Goal: Information Seeking & Learning: Learn about a topic

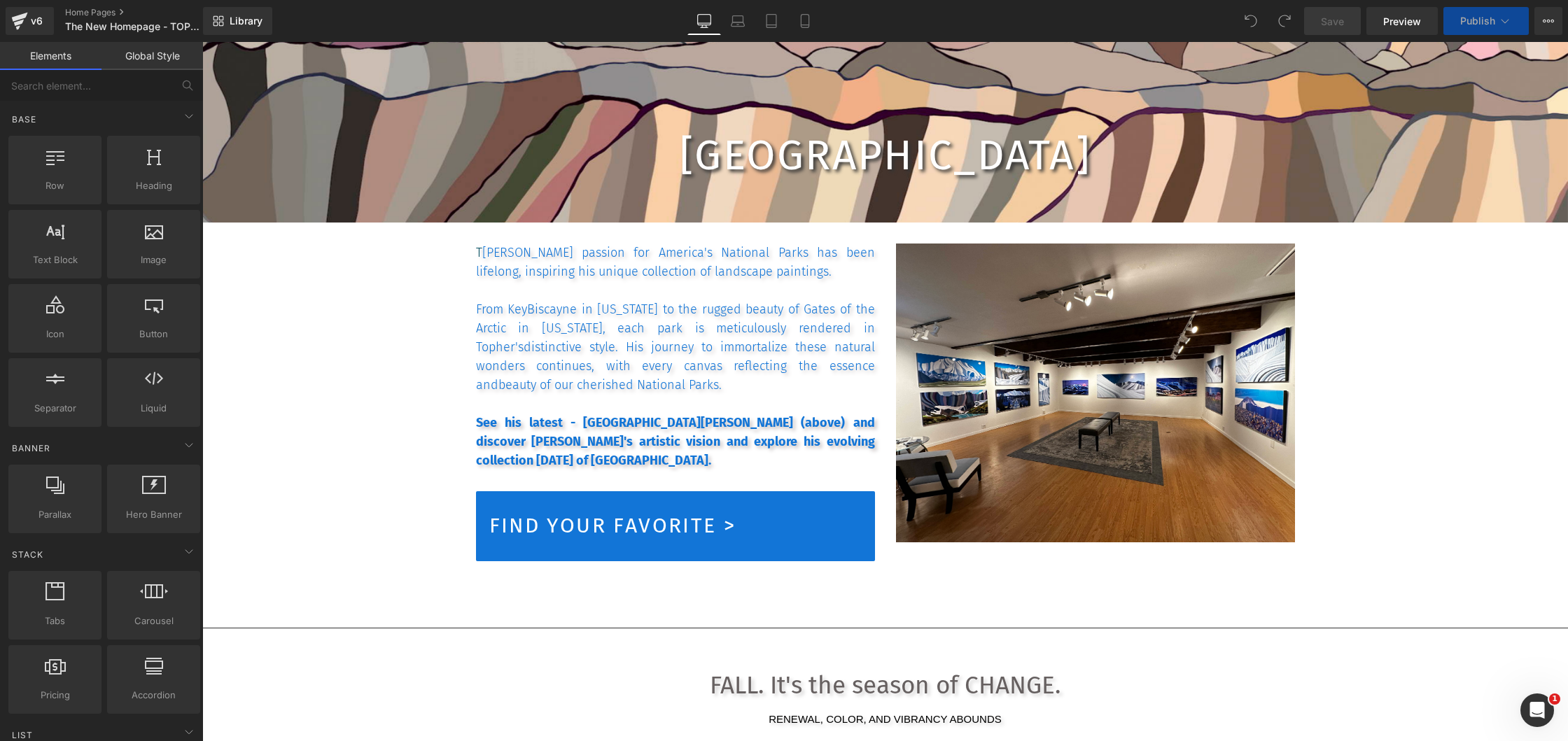
scroll to position [16920, 1360]
click at [520, 439] on strong "See his latest - [GEOGRAPHIC_DATA][PERSON_NAME] (above) and discover [PERSON_NA…" at bounding box center [675, 441] width 399 height 53
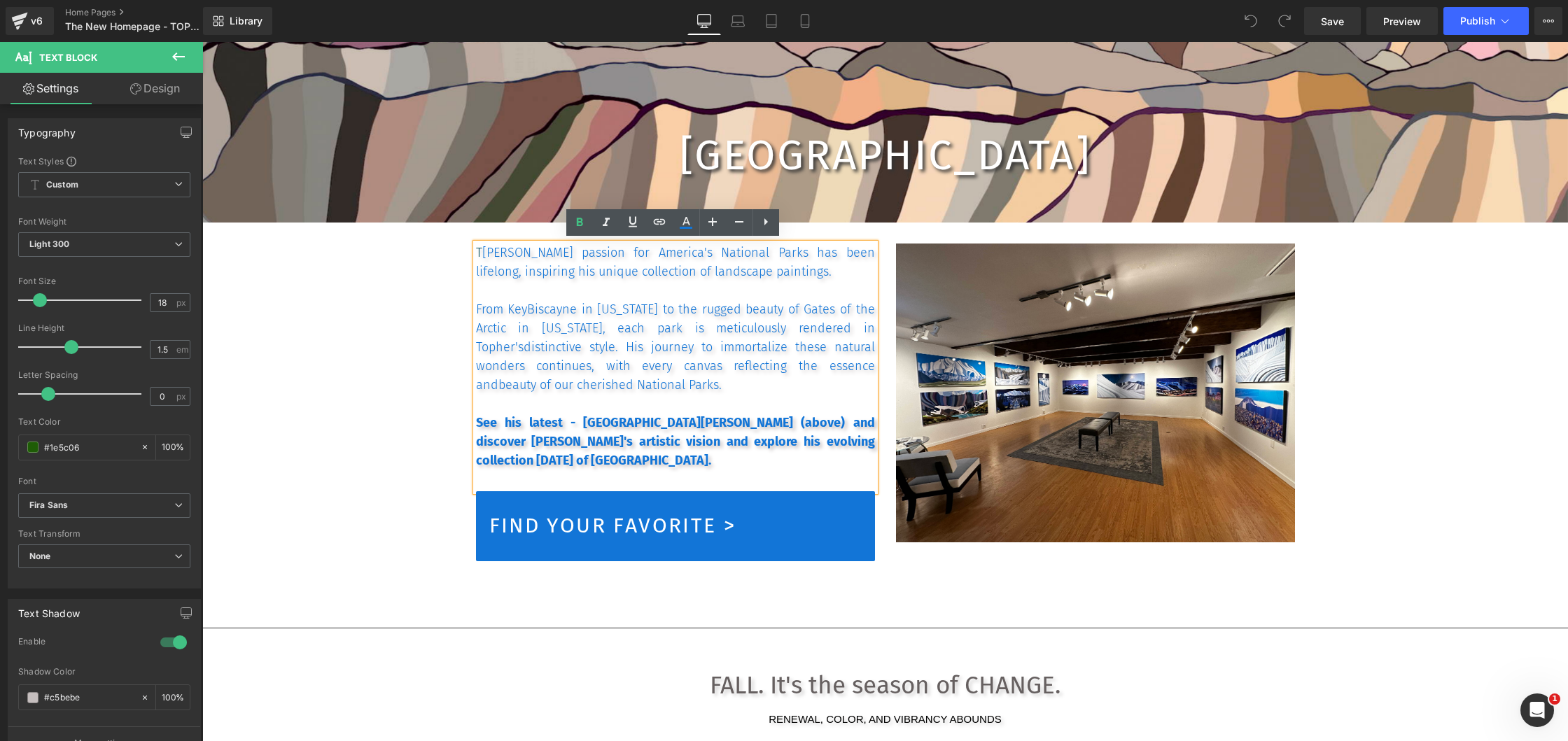
scroll to position [18461, 1360]
drag, startPoint x: 474, startPoint y: 421, endPoint x: 824, endPoint y: 419, distance: 350.0
click at [824, 419] on strong "See his latest - [GEOGRAPHIC_DATA][PERSON_NAME] (above) and discover [PERSON_NA…" at bounding box center [675, 441] width 399 height 53
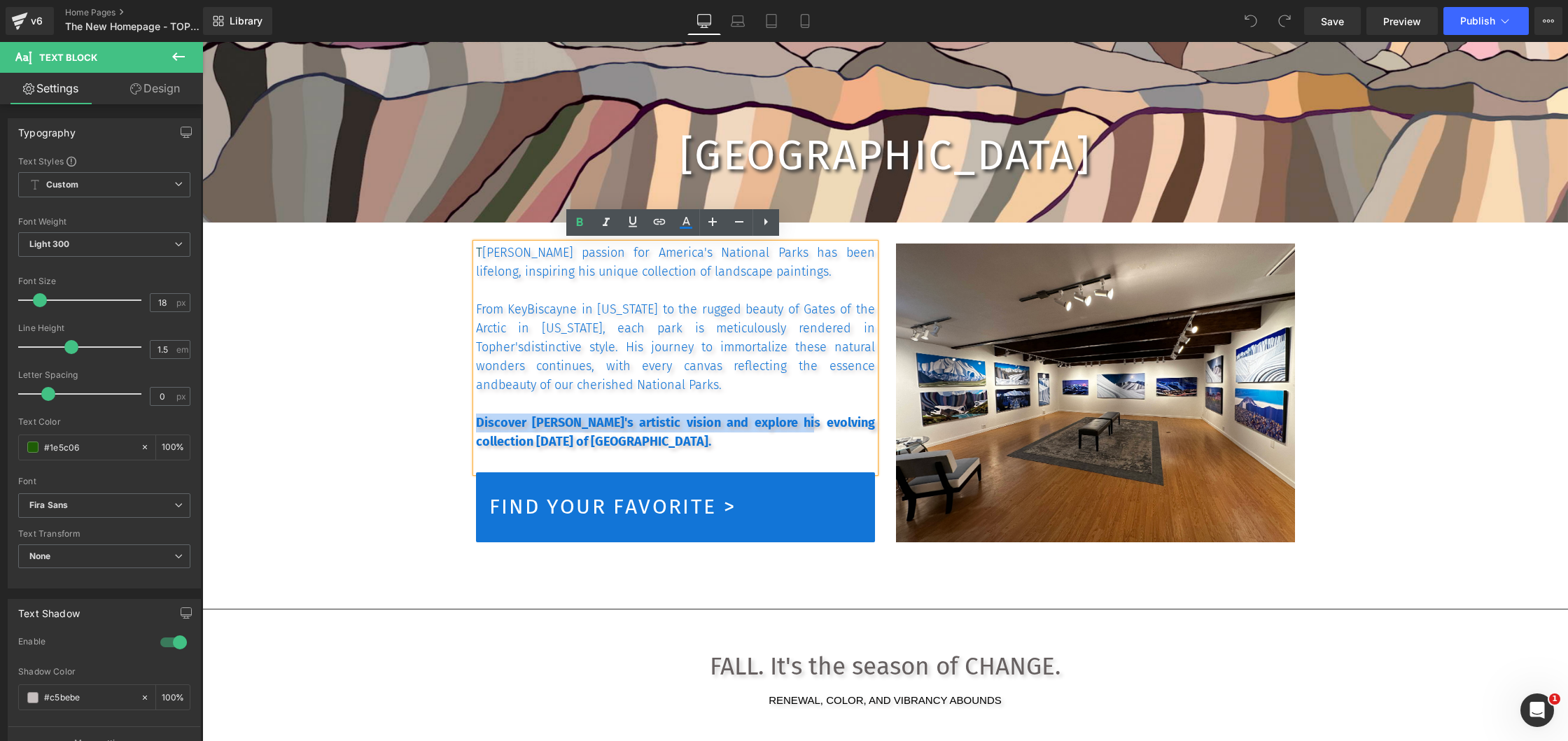
scroll to position [18442, 1360]
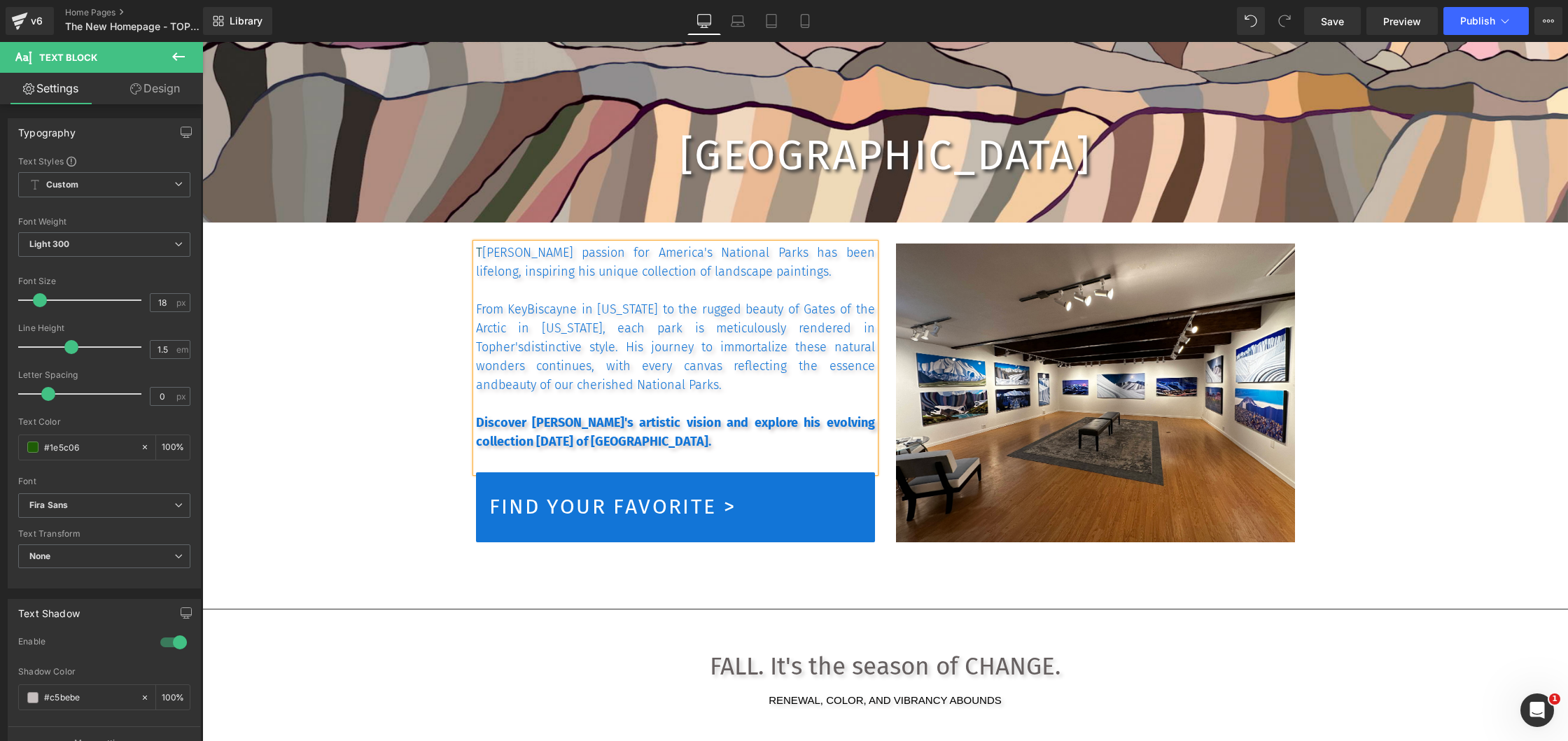
click at [752, 443] on p "Discover [PERSON_NAME]'s artistic vision and explore his evolving collection [D…" at bounding box center [675, 432] width 399 height 38
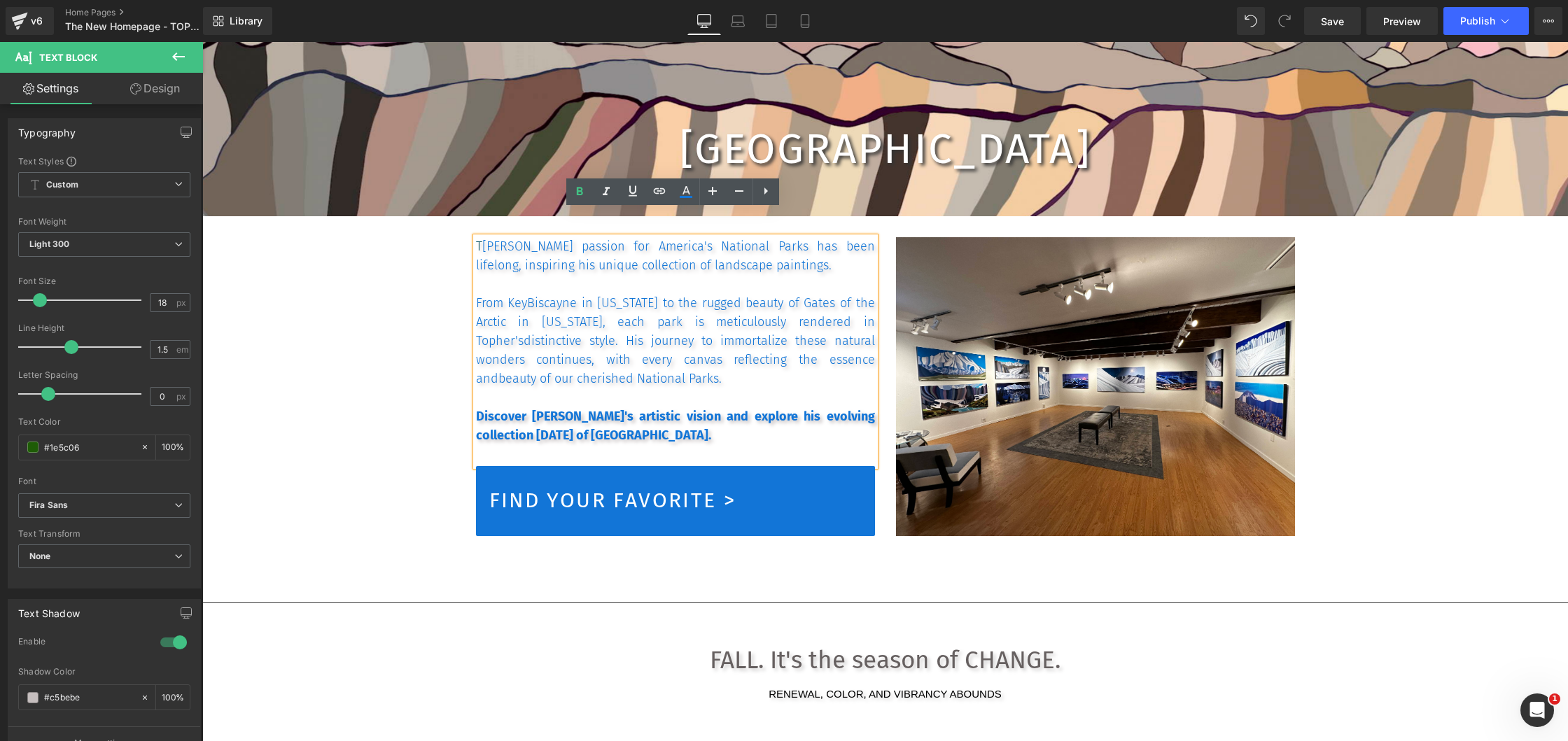
scroll to position [1105, 0]
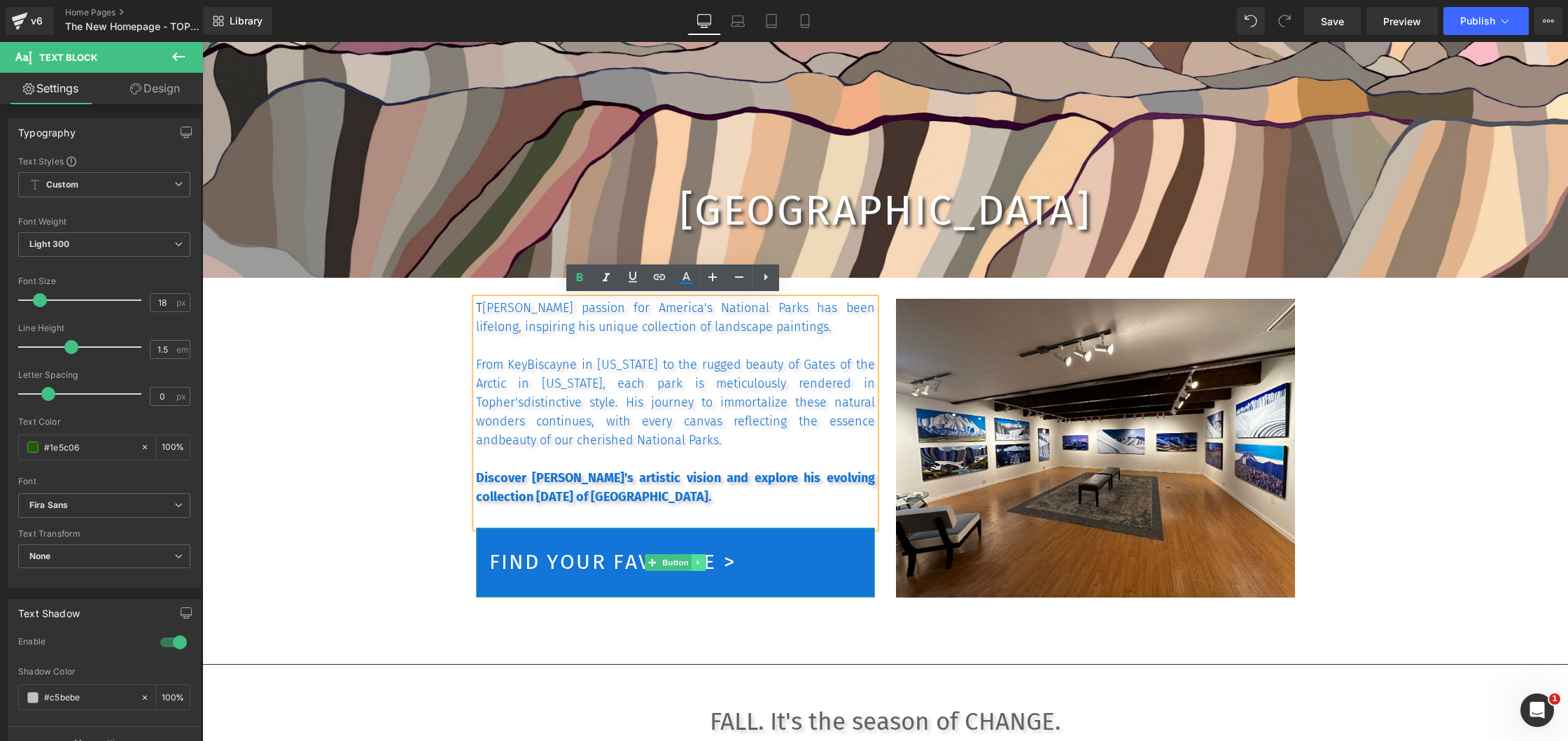
click at [703, 559] on link at bounding box center [698, 563] width 15 height 17
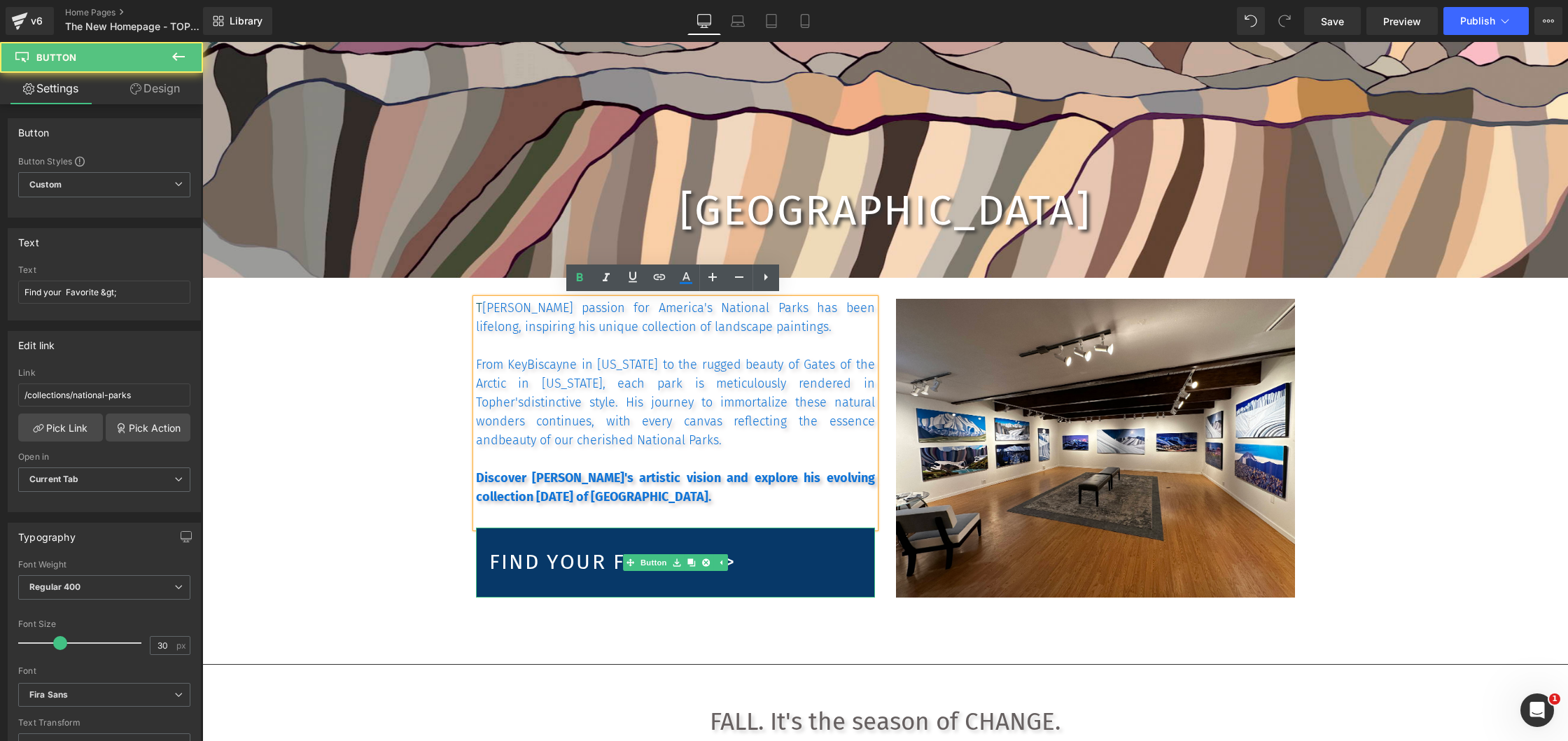
click at [606, 557] on span "Find your Favorite >" at bounding box center [612, 562] width 247 height 32
click at [585, 559] on span "Find your Favorite >" at bounding box center [612, 562] width 247 height 32
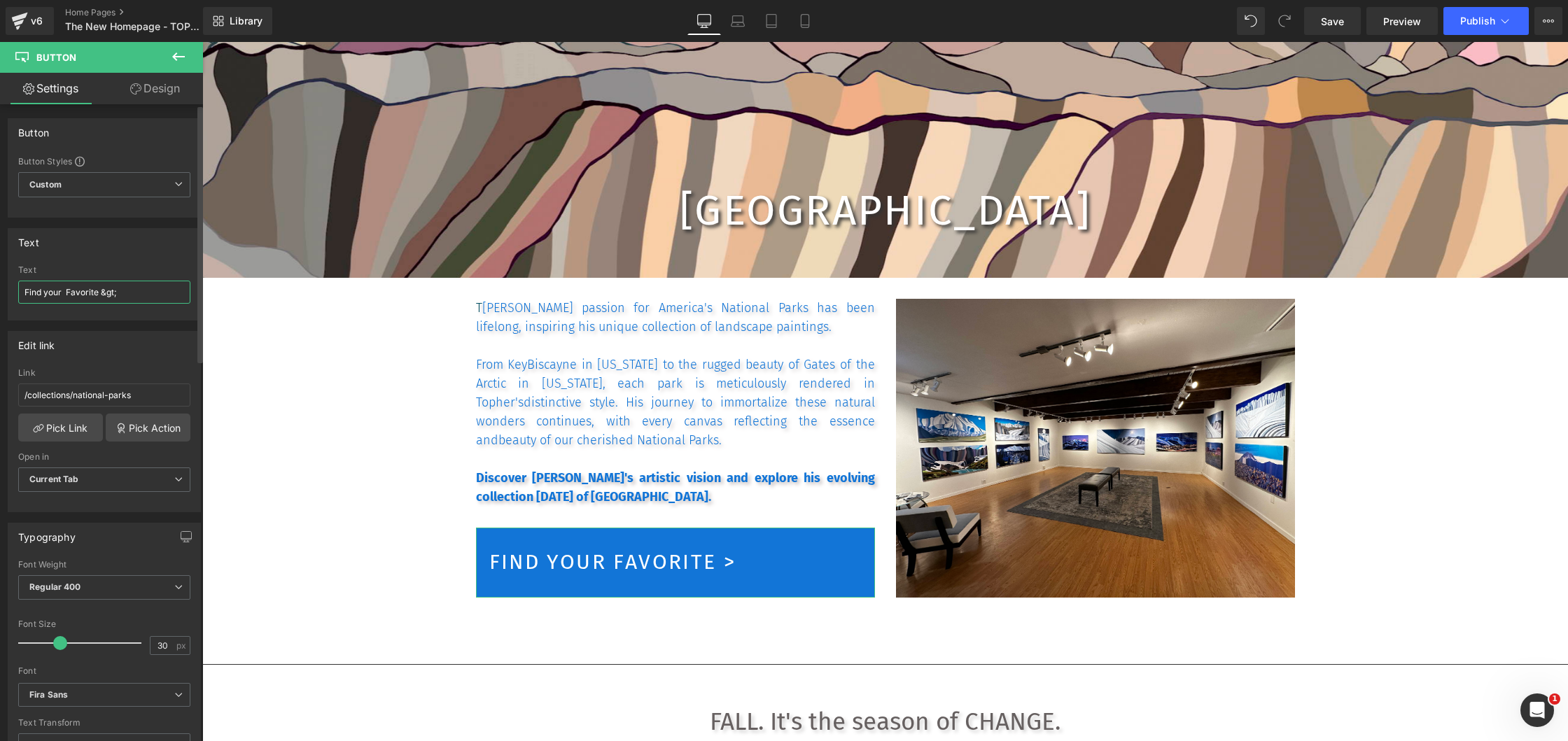
click at [96, 291] on input "Find your Favorite &gt;" at bounding box center [104, 292] width 172 height 23
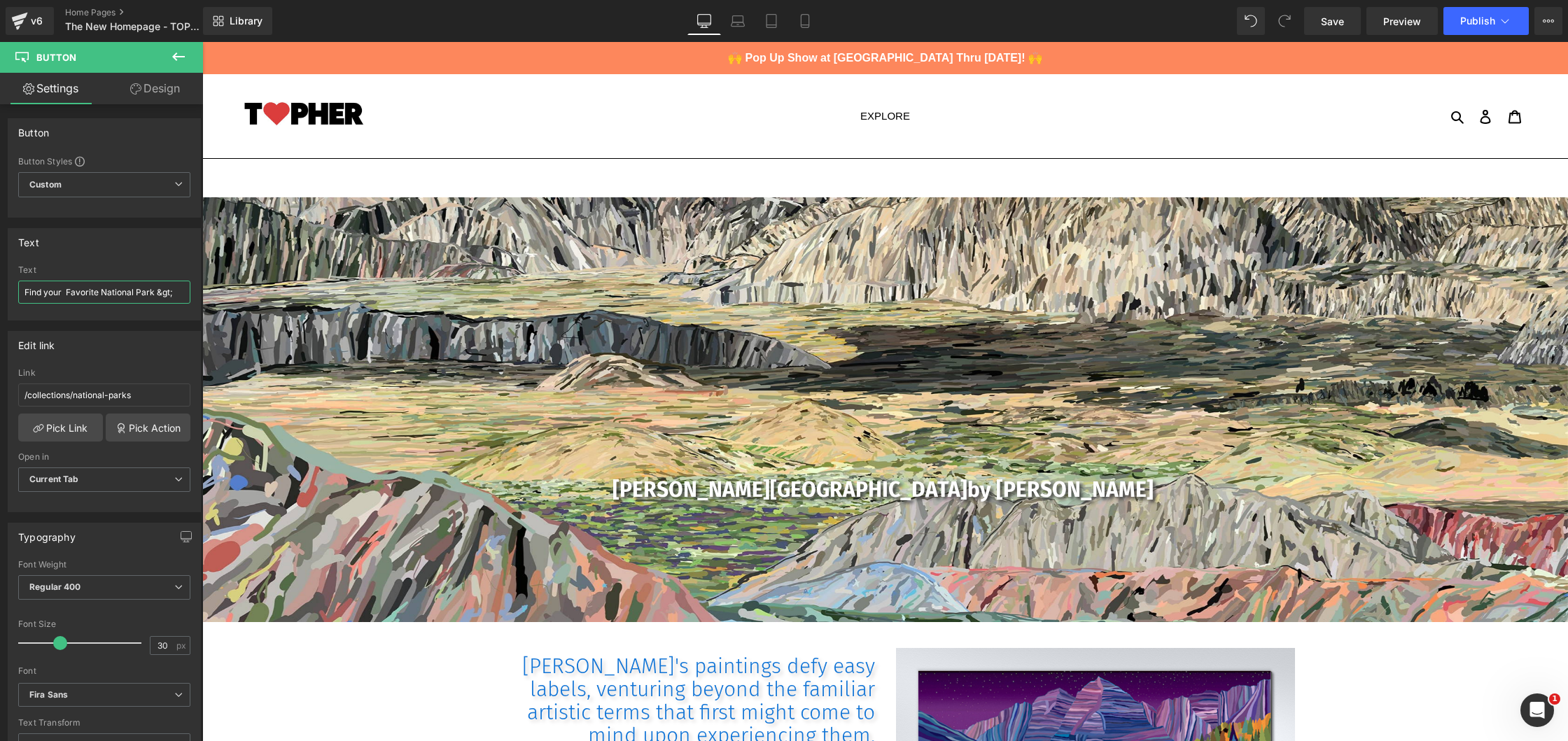
scroll to position [0, 0]
type input "Find your Favorite National Park &gt;"
click at [1329, 19] on span "Save" at bounding box center [1333, 21] width 23 height 15
